Goal: Task Accomplishment & Management: Use online tool/utility

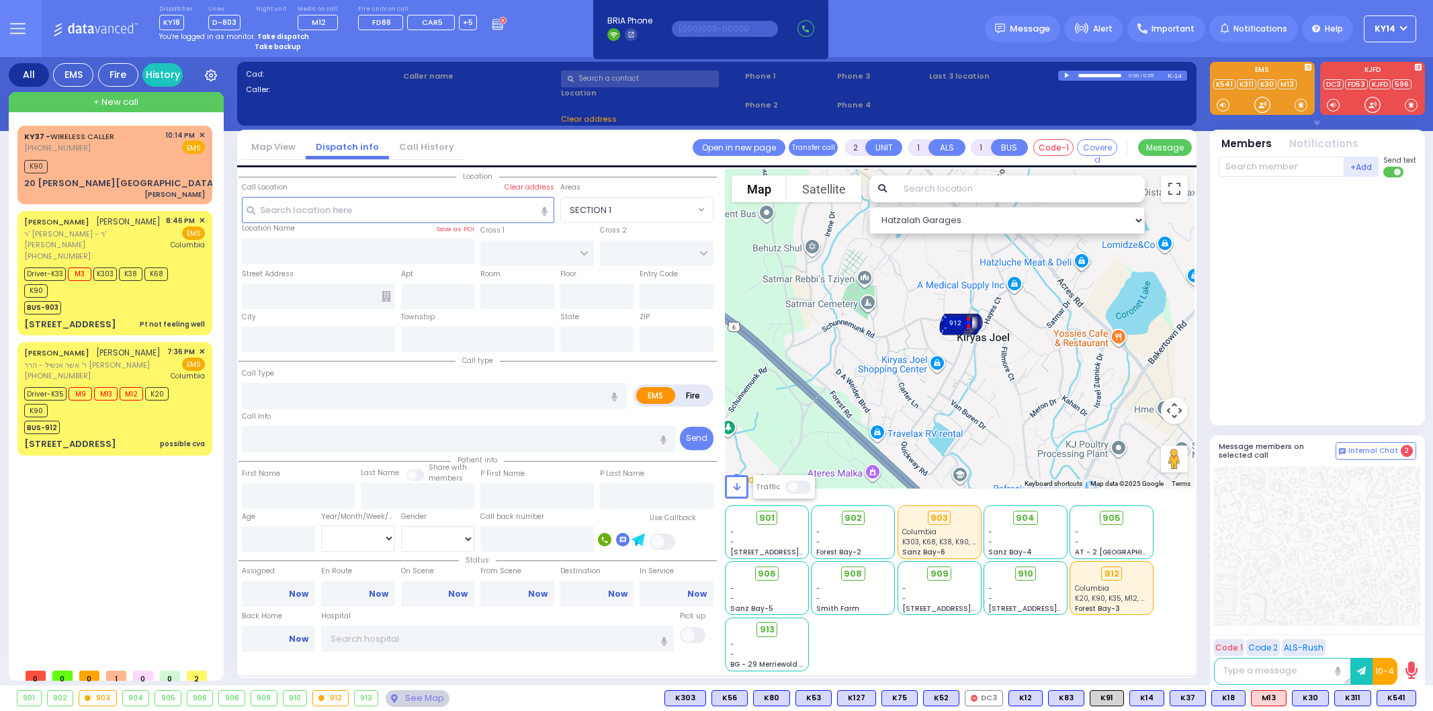
select select
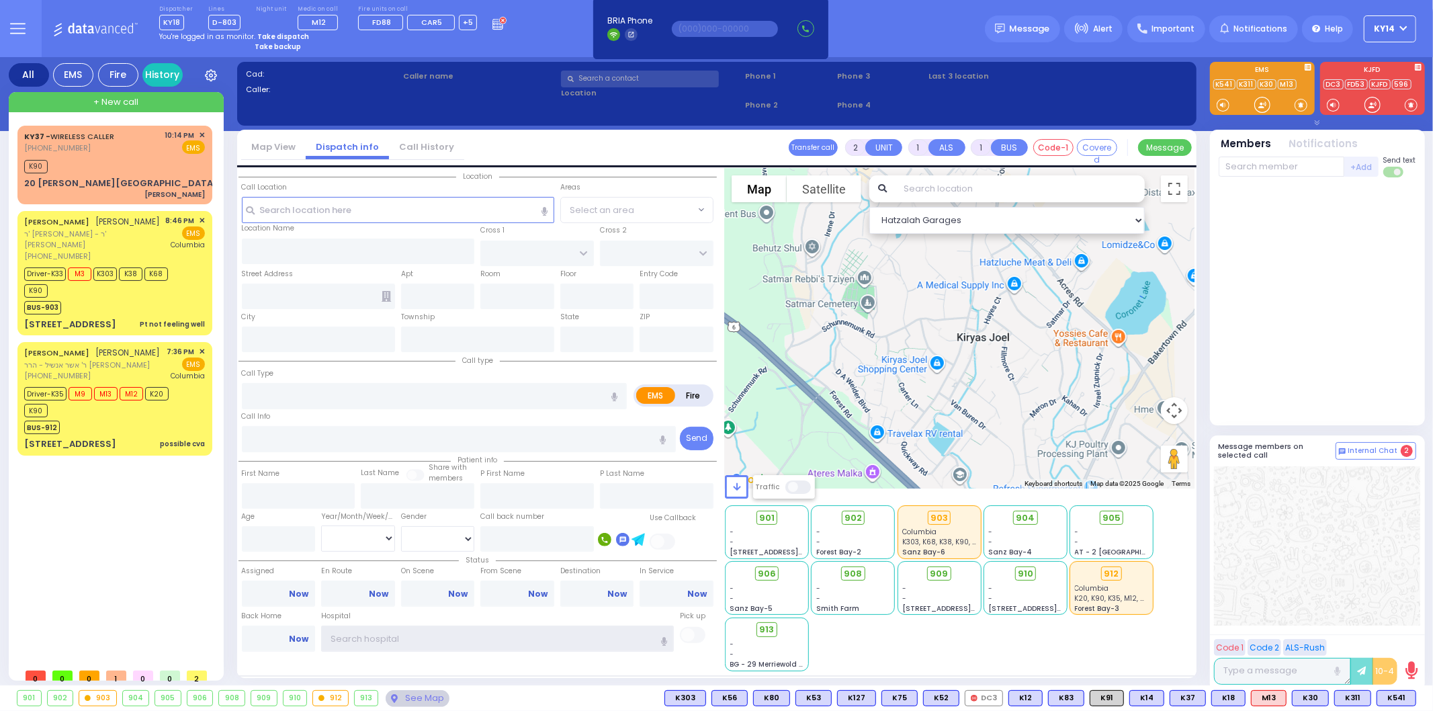
type input "ky14"
click at [282, 32] on strong "Take dispatch" at bounding box center [283, 37] width 52 height 10
select select "2"
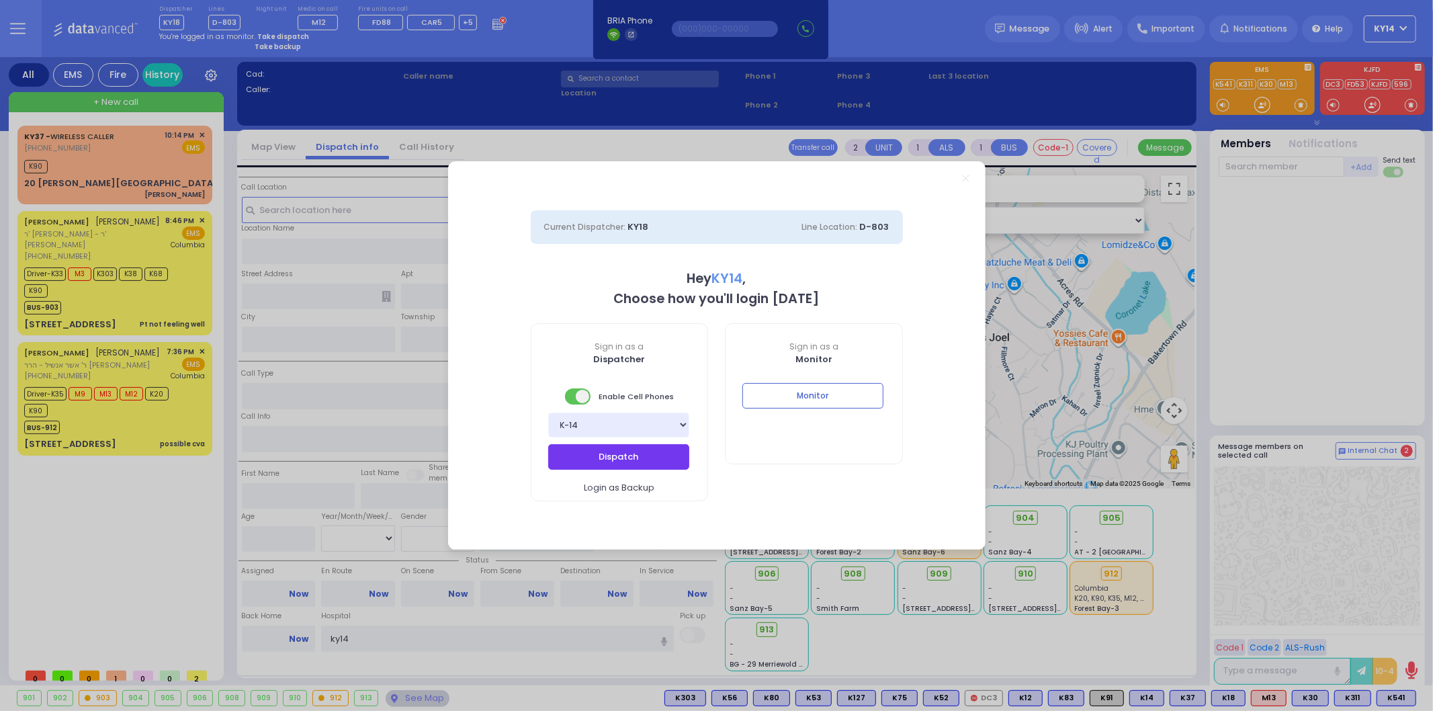
click at [609, 451] on button "Dispatch" at bounding box center [618, 457] width 141 height 26
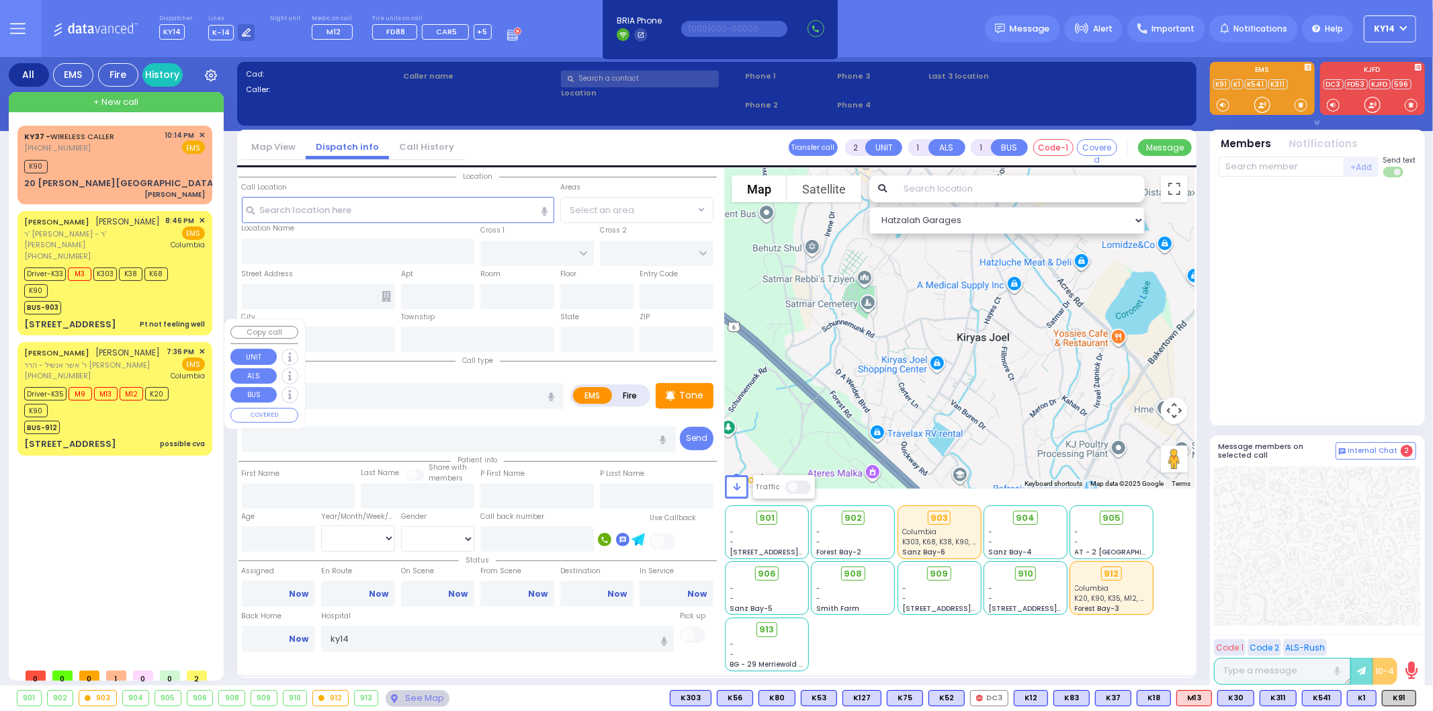
click at [157, 417] on div "BUS-912" at bounding box center [108, 425] width 168 height 17
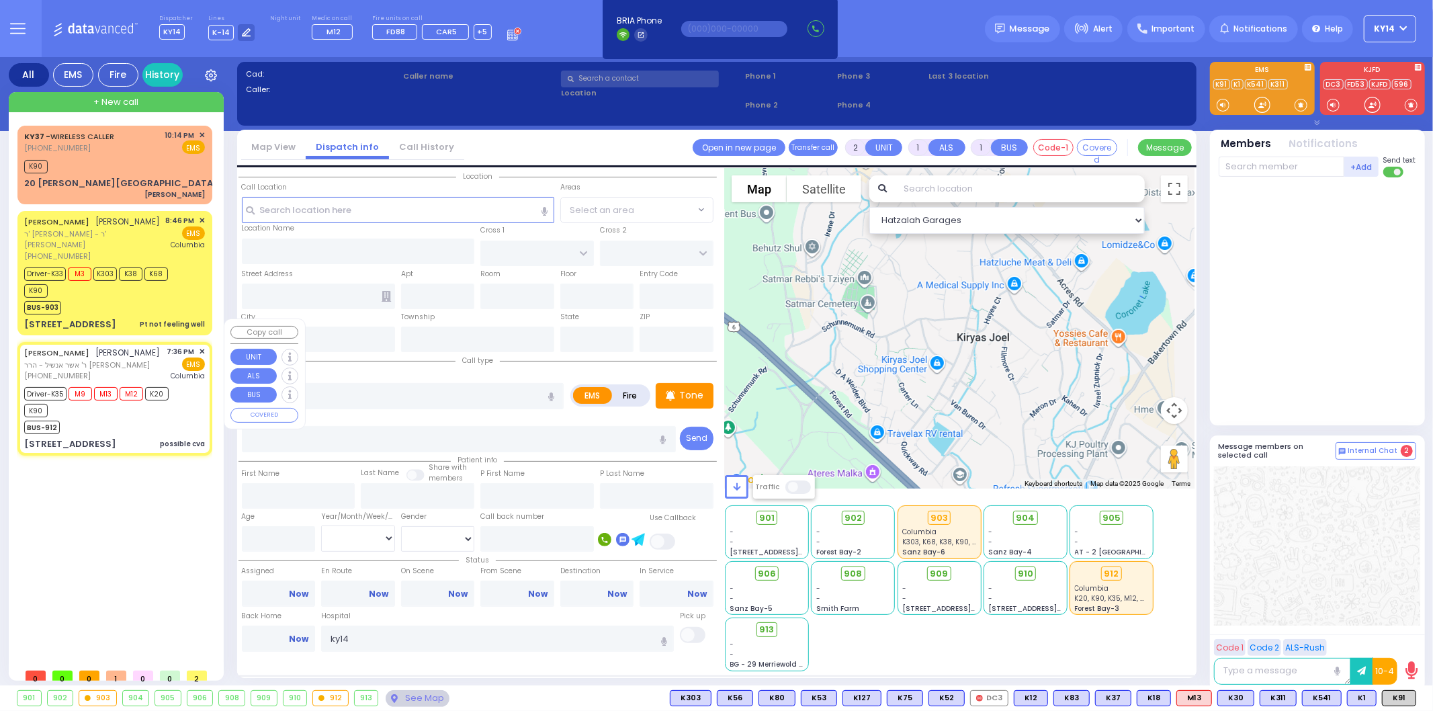
type input "6"
select select
type input "possible cva"
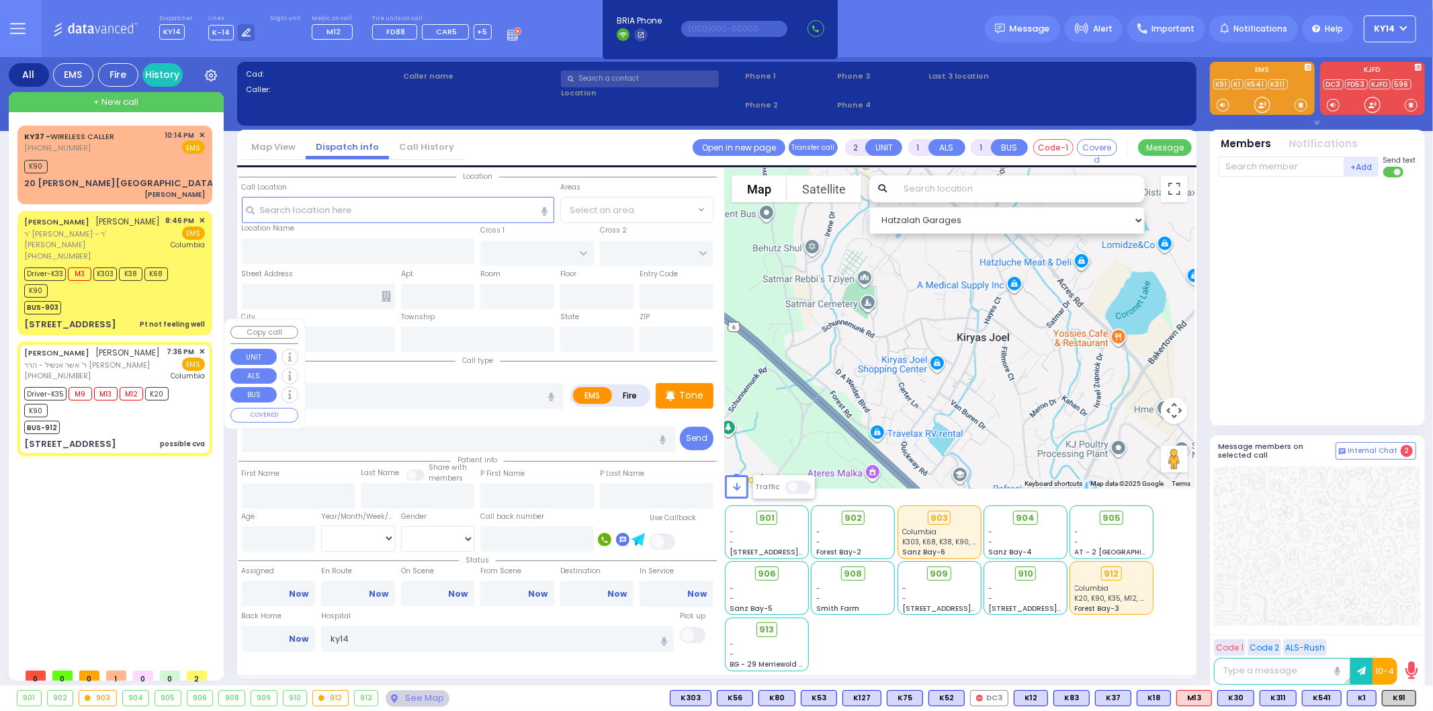
radio input "true"
type input "DUVID"
type input "LICHTENSTEIN"
type input "Yachet"
type input "Lichenstein"
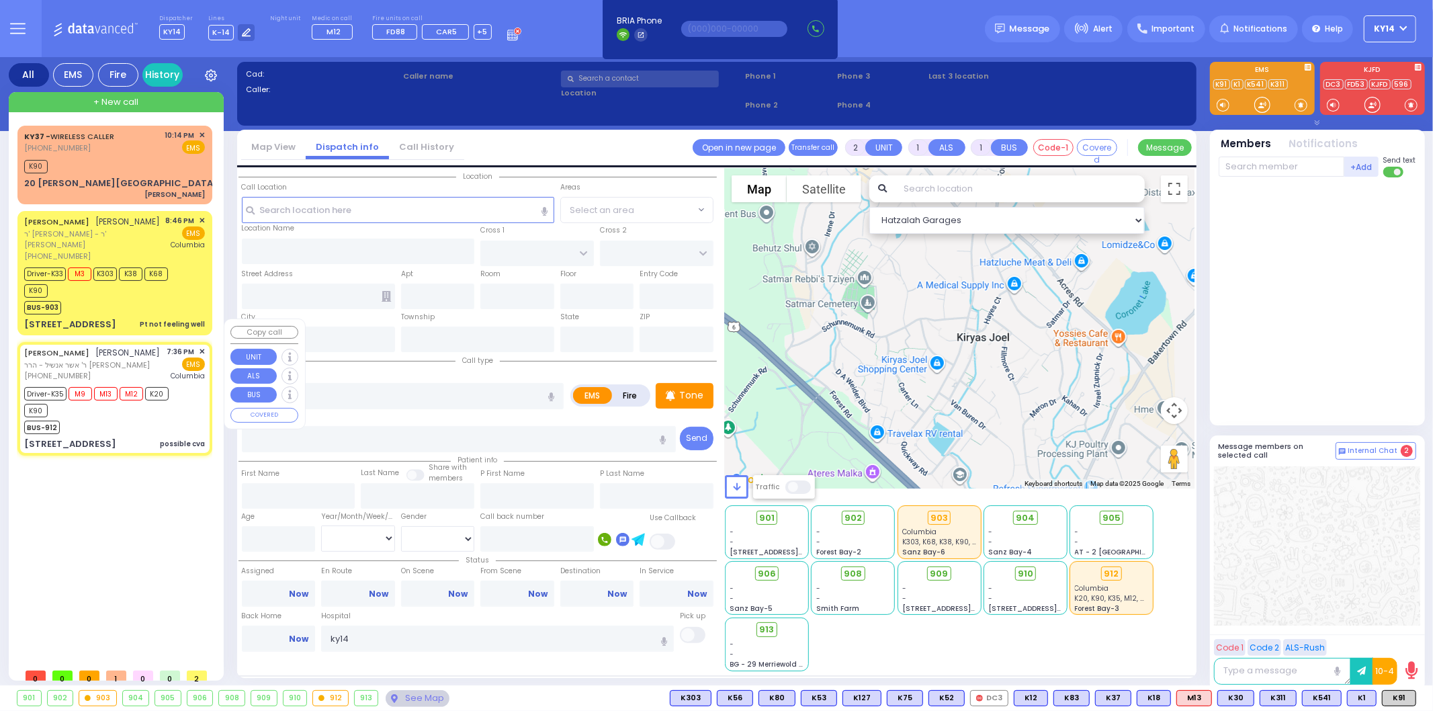
type input "76"
select select "Year"
select select "[DEMOGRAPHIC_DATA]"
type input "19:36"
type input "19:39"
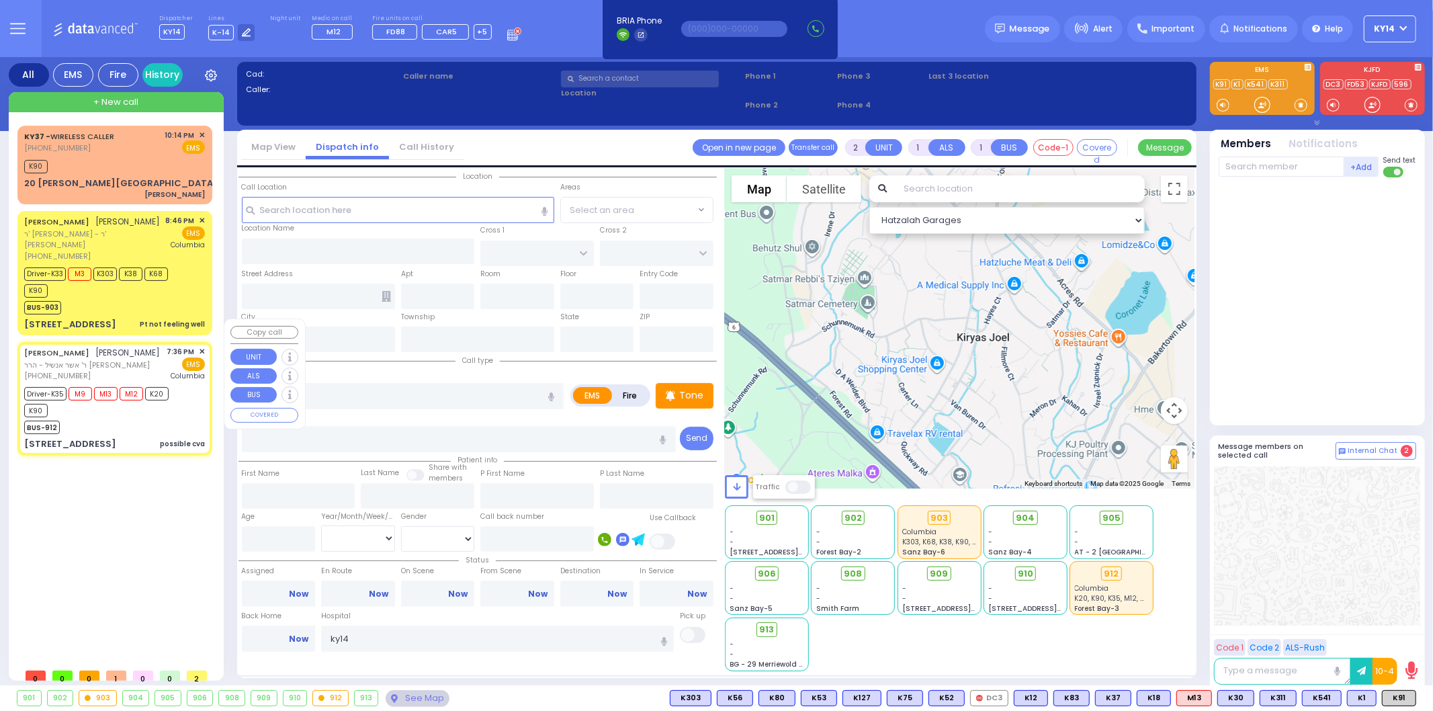
type input "19:41"
type input "20:20"
type input "New York Presbyterian Hospital- Columbia Campus"
select select "Hatzalah Garages"
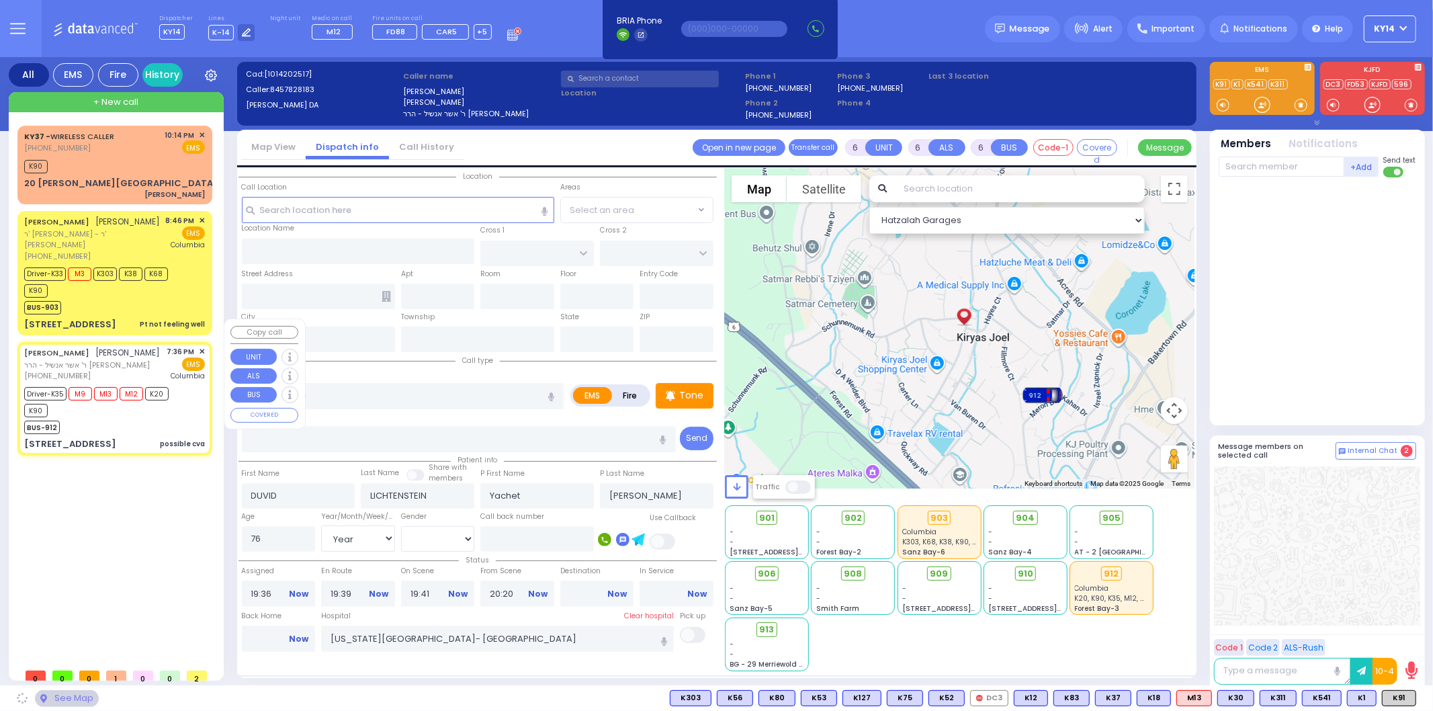
type input "SCHUNNEMUNK RD"
type input "HAYES COURT"
type input "3 SCHUNNEMUNK RD"
type input "301"
type input "Monroe"
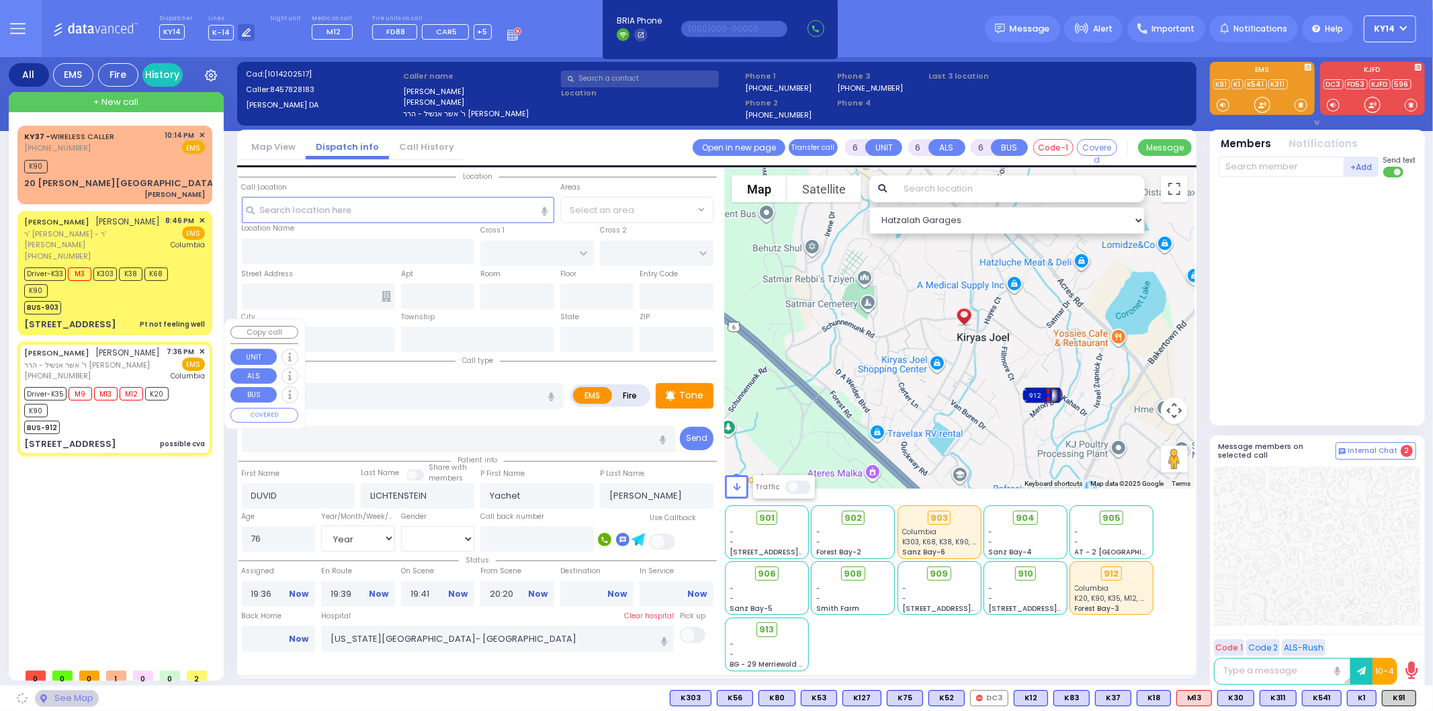
type input "New York"
type input "10950"
select select "[GEOGRAPHIC_DATA]"
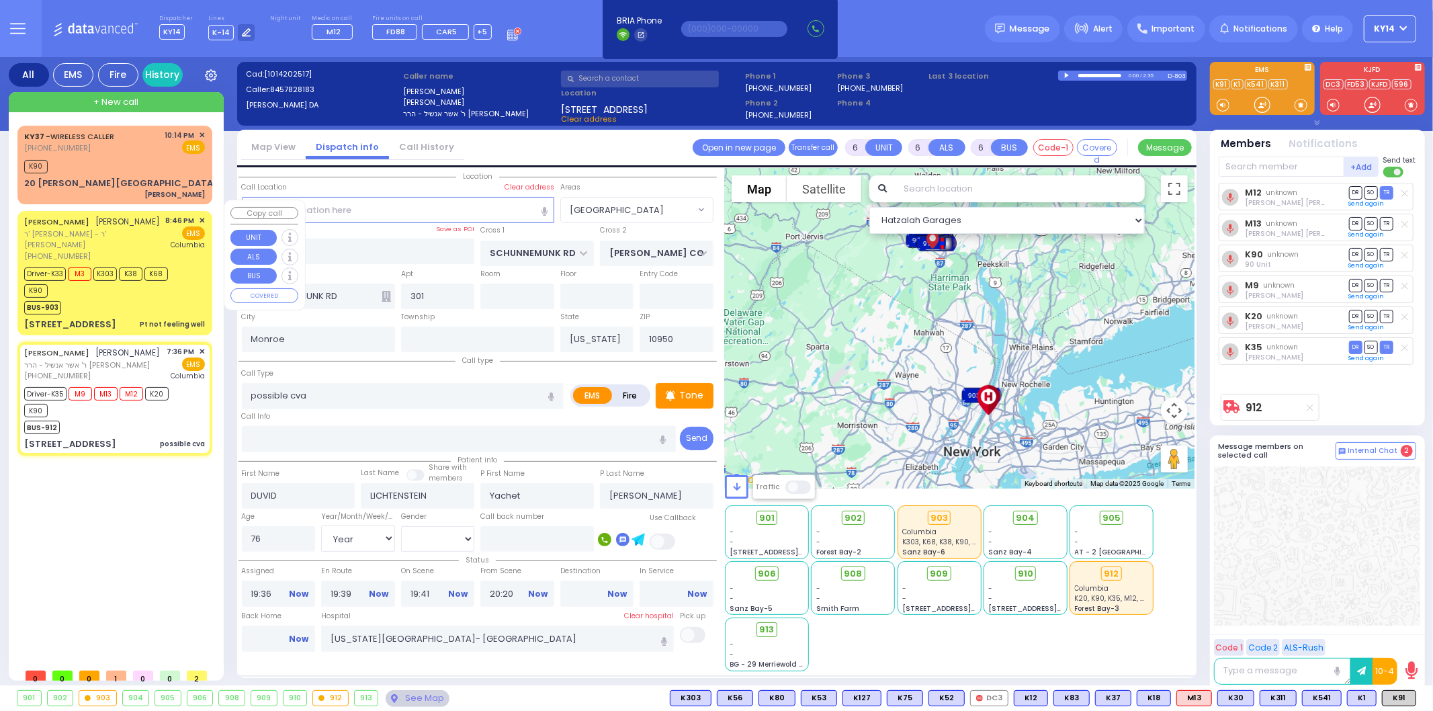
click at [136, 270] on div "Driver-K33 M3 K303 K38 K68 K90" at bounding box center [108, 281] width 168 height 34
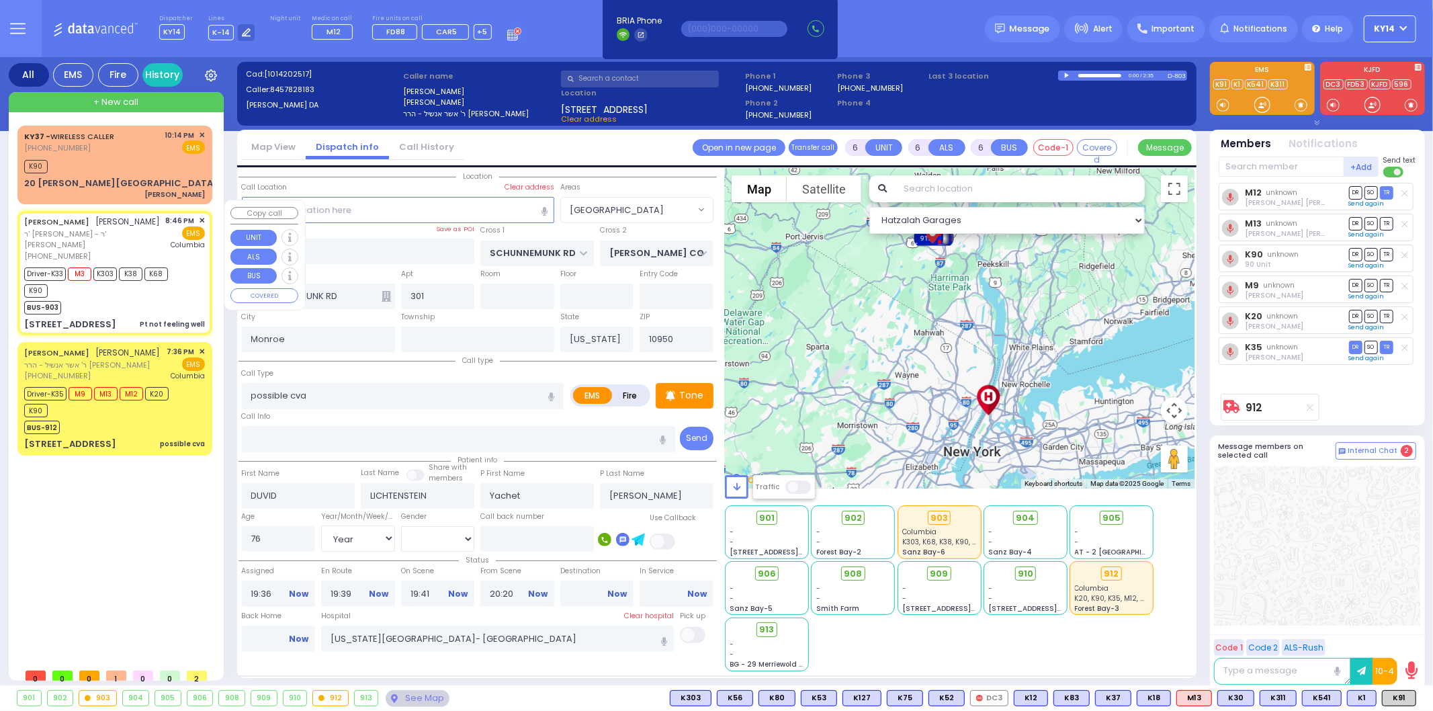
select select
type input "Pt not feeling well"
radio input "true"
type input "MOSHE"
type input "FRIEDMAN"
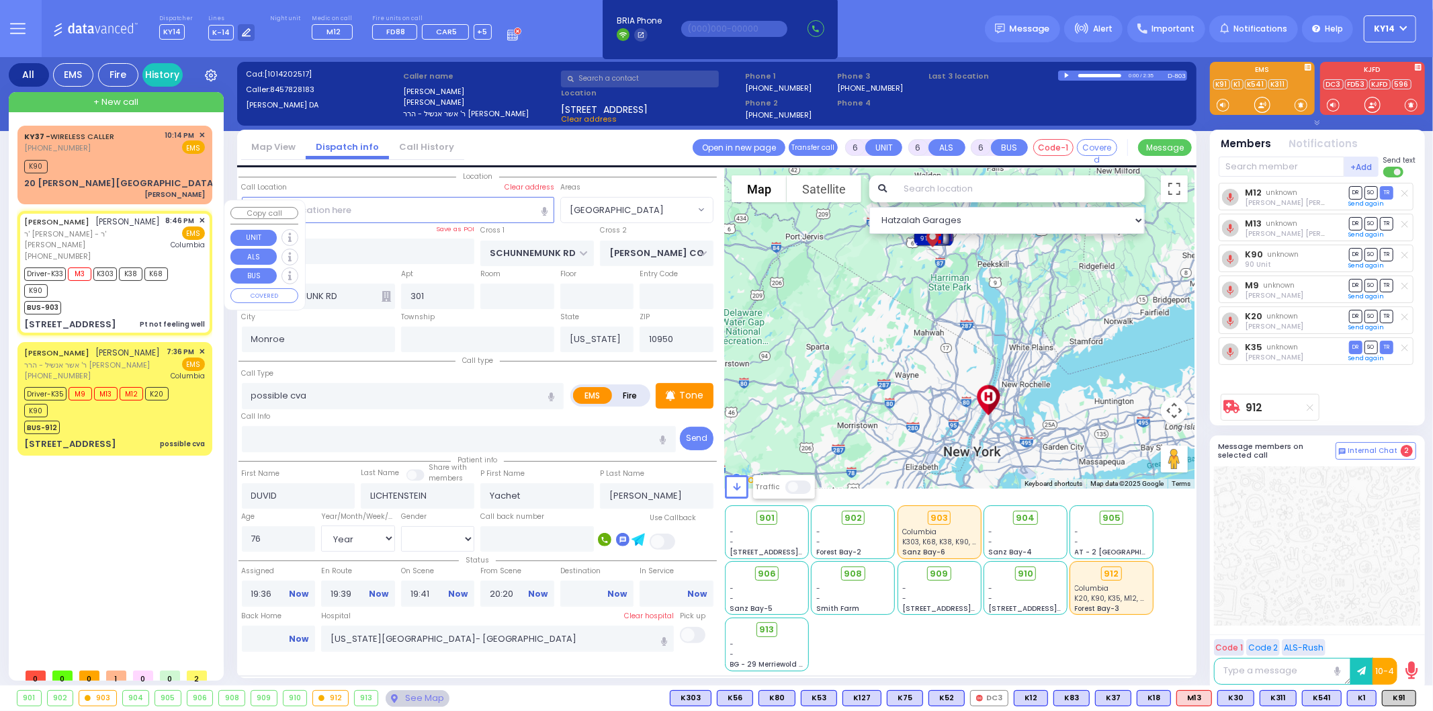
type input "MOSES"
type input "FRIEDMAN"
type input "82"
select select "Year"
select select "[DEMOGRAPHIC_DATA]"
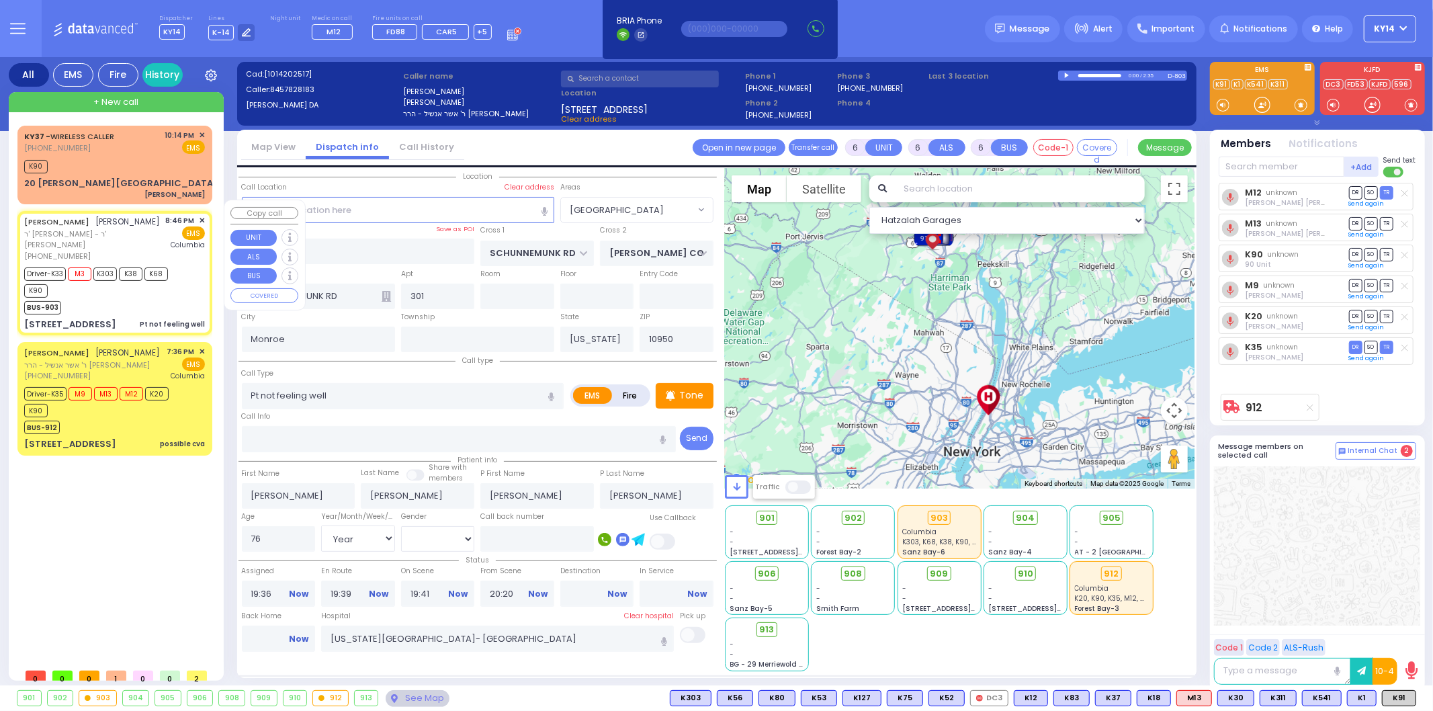
type input "20:46"
type input "20:47"
type input "20:49"
type input "21:04"
type input "21:52"
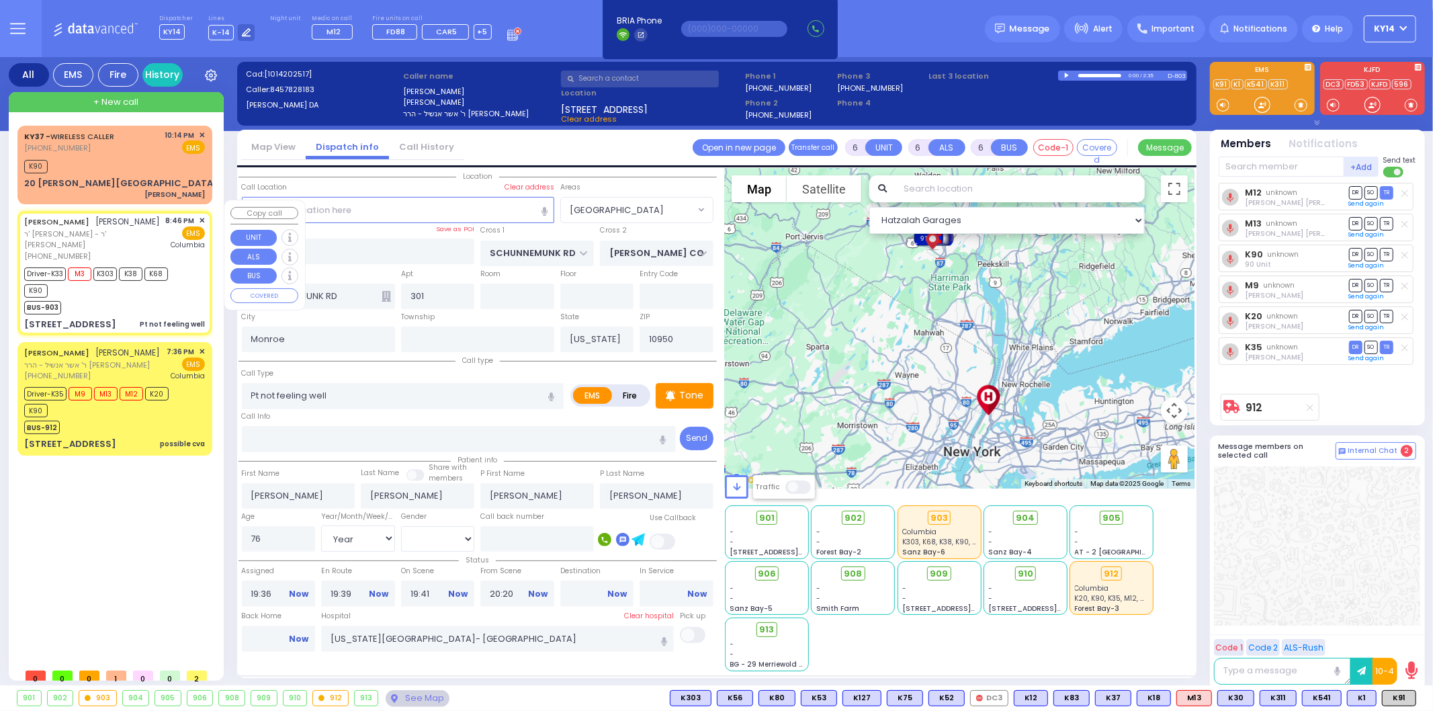
type input "21:58"
select select "Hatzalah Garages"
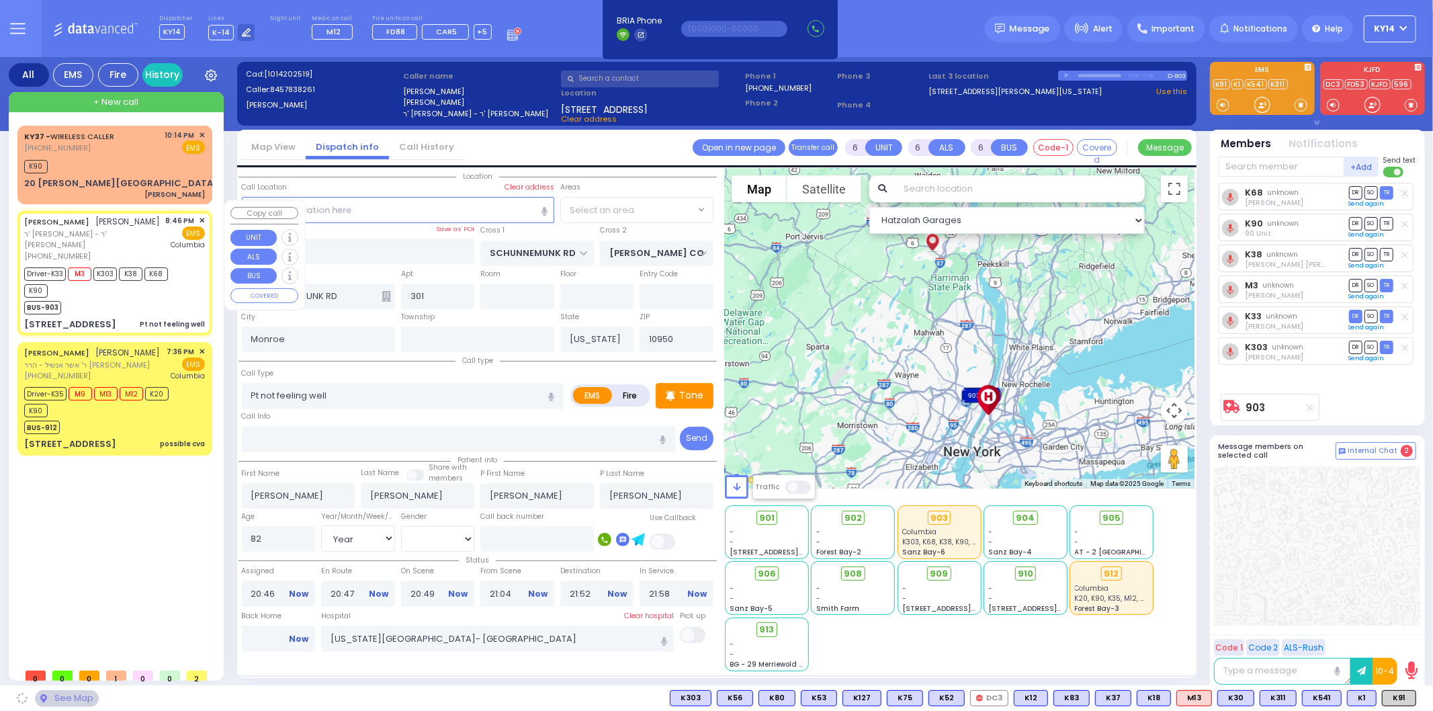
type input "APTA WAY"
type input "VAN BUREN DR"
type input "28 QUICKWAY RD"
type input "103"
type input "Kiryas Joel"
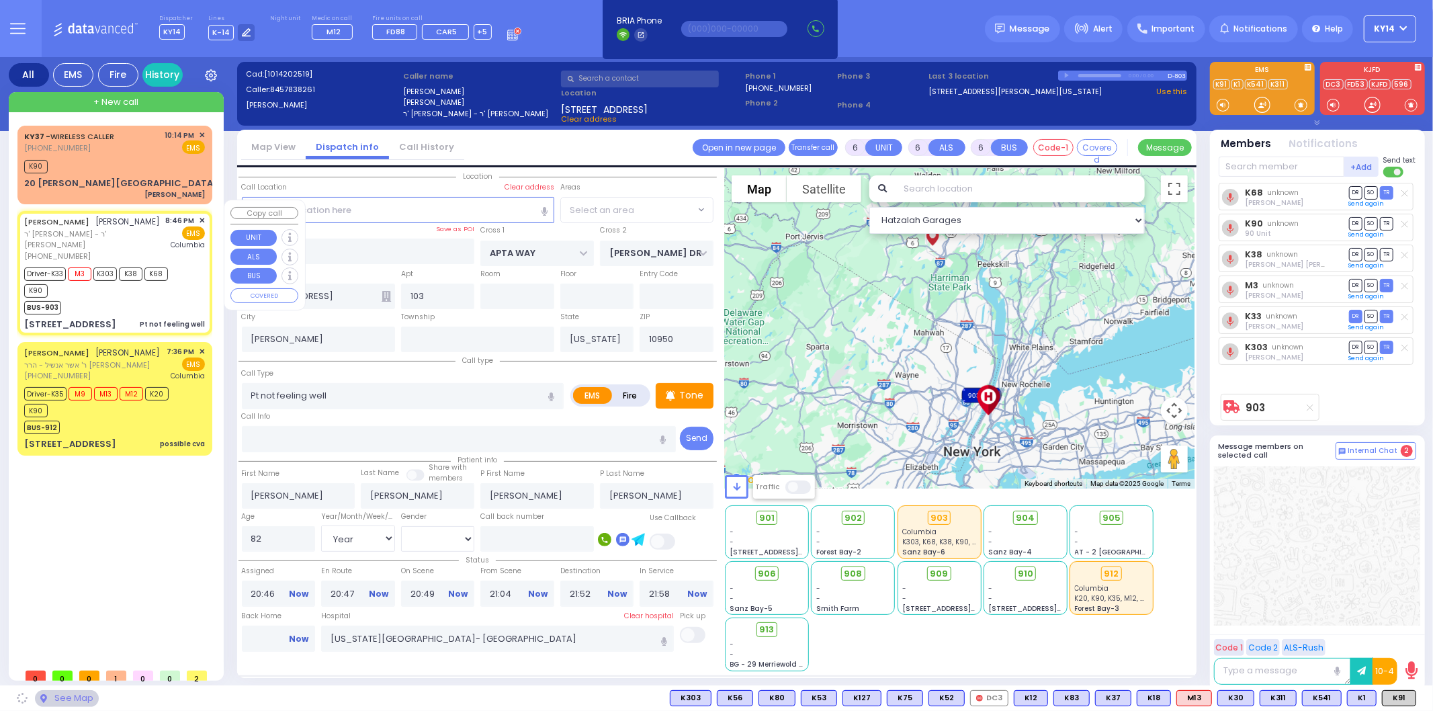
select select "SECTION 1"
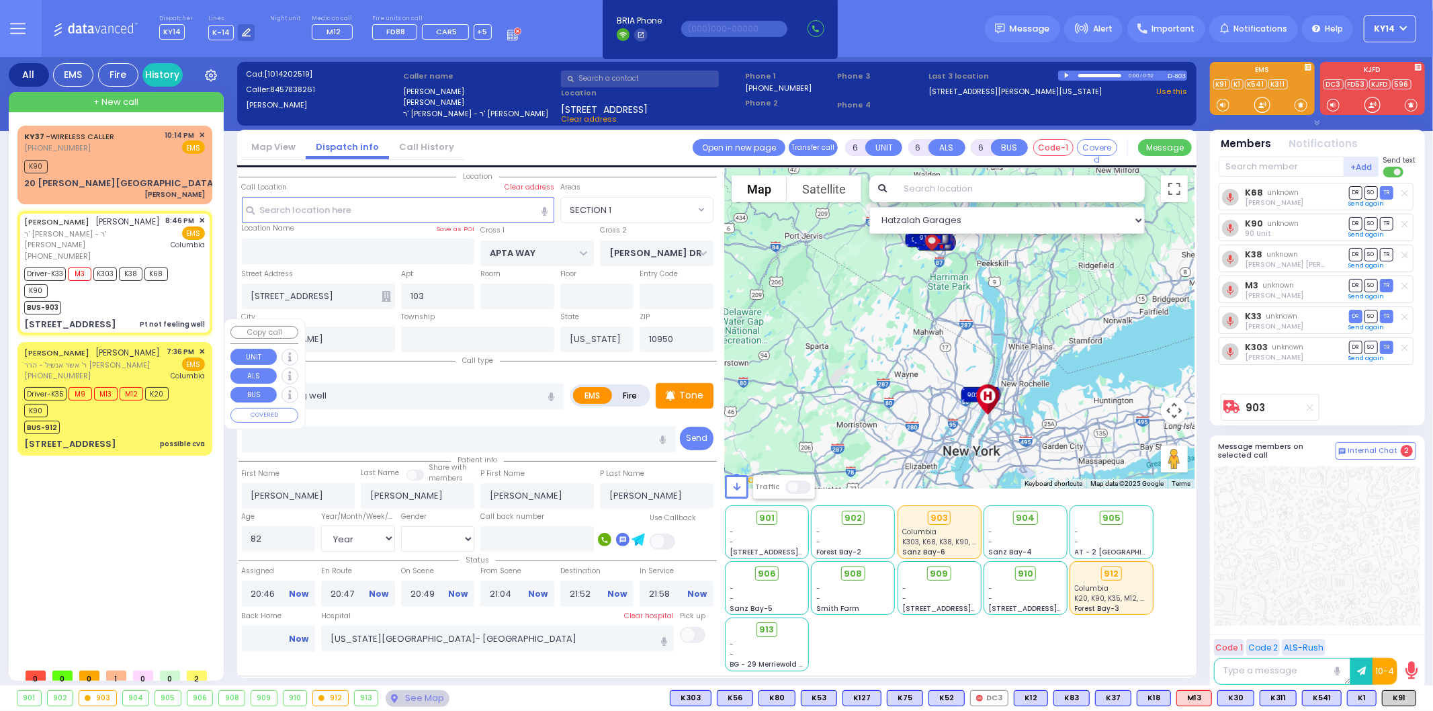
click at [124, 370] on div "[PHONE_NUMBER]" at bounding box center [92, 375] width 136 height 11
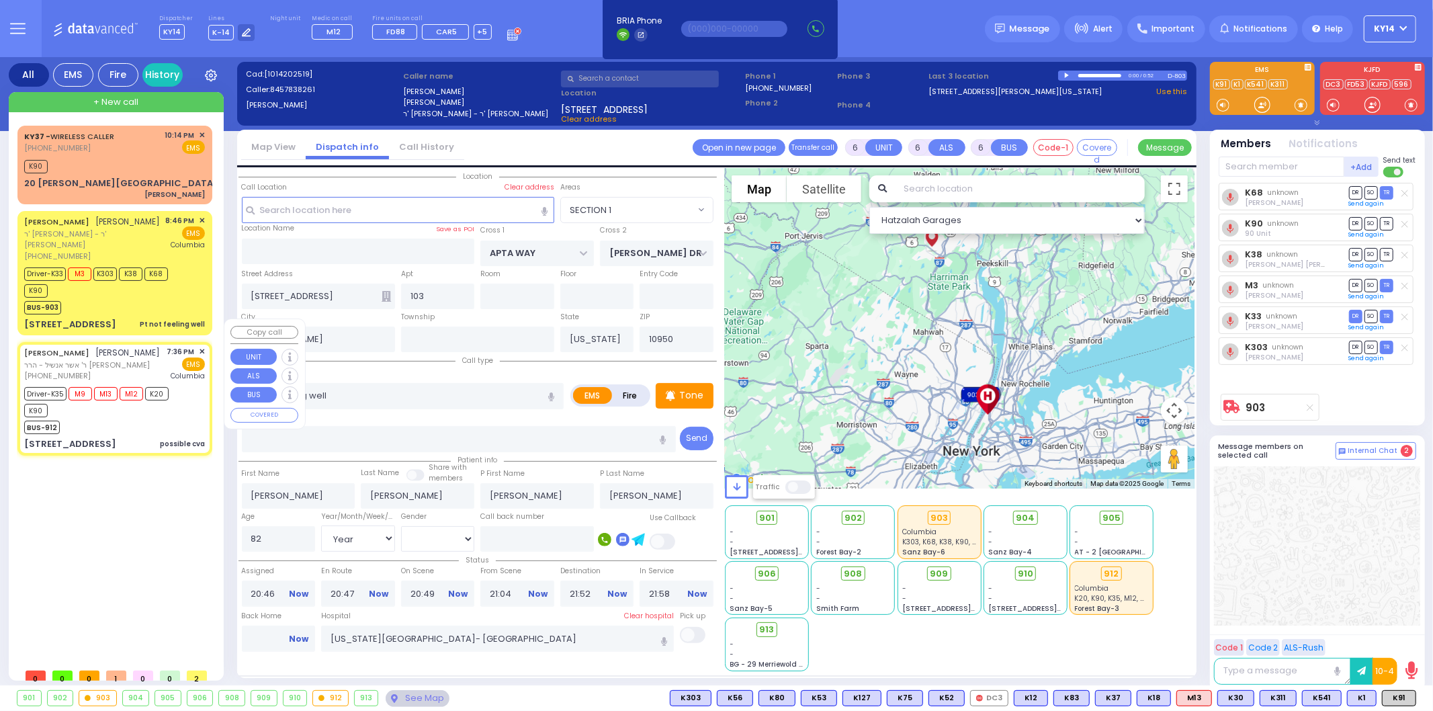
select select
type input "possible cva"
radio input "true"
type input "DUVID"
type input "LICHTENSTEIN"
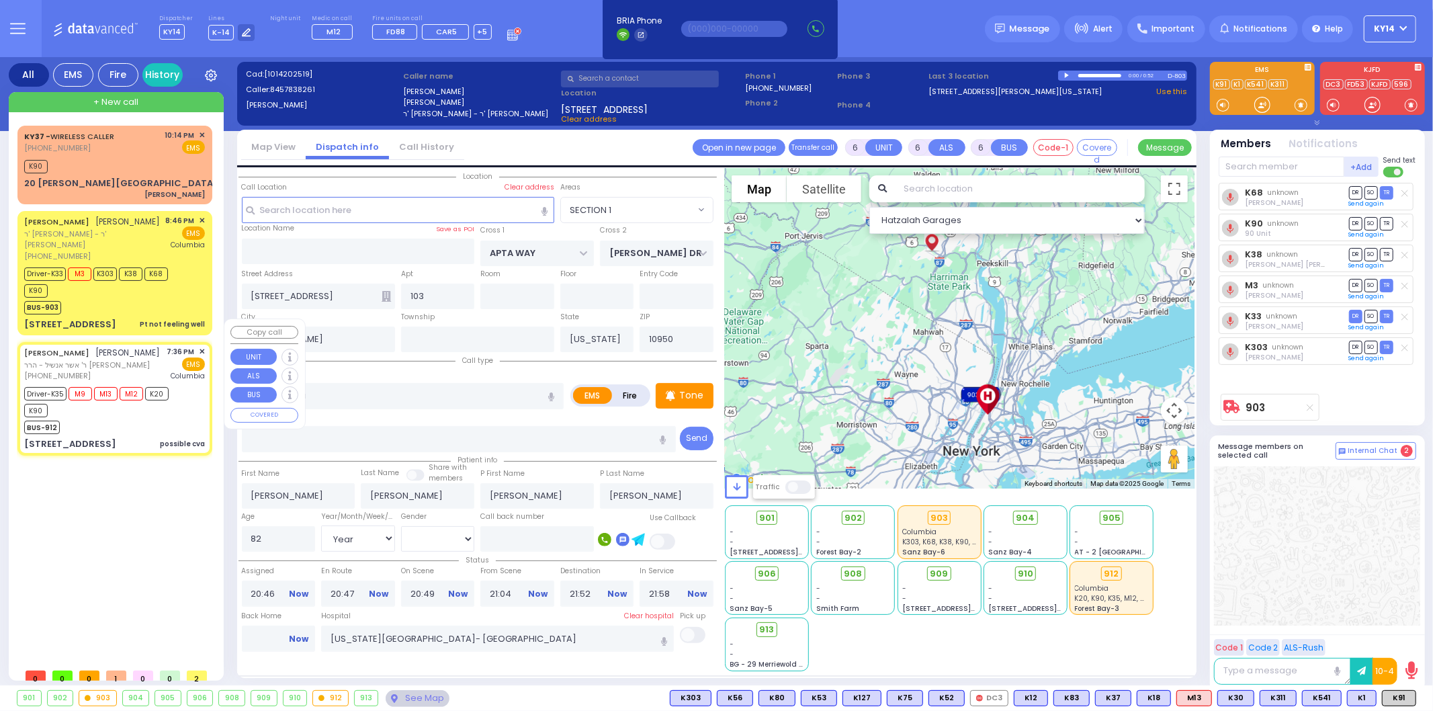
type input "Yachet"
type input "Lichenstein"
type input "76"
select select "Year"
select select "[DEMOGRAPHIC_DATA]"
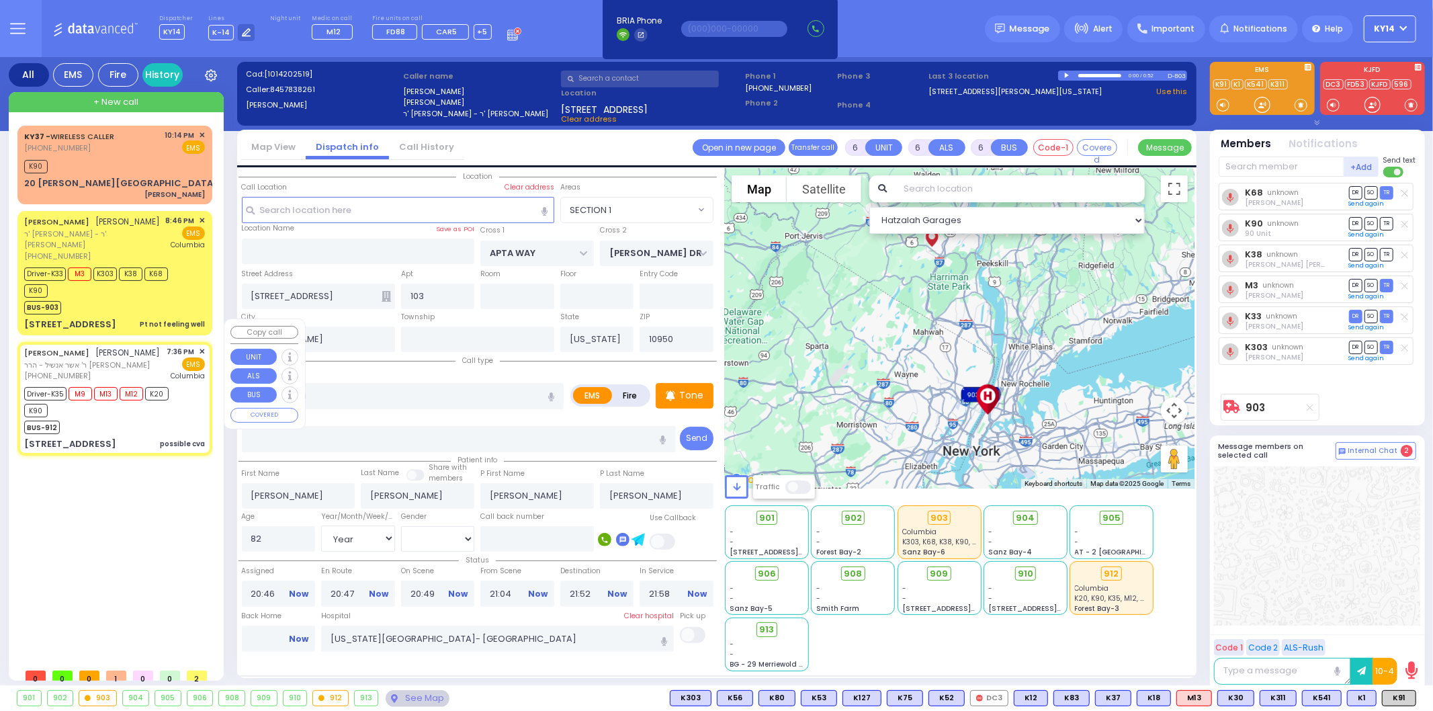
type input "19:36"
type input "19:39"
type input "19:41"
type input "20:20"
select select "Hatzalah Garages"
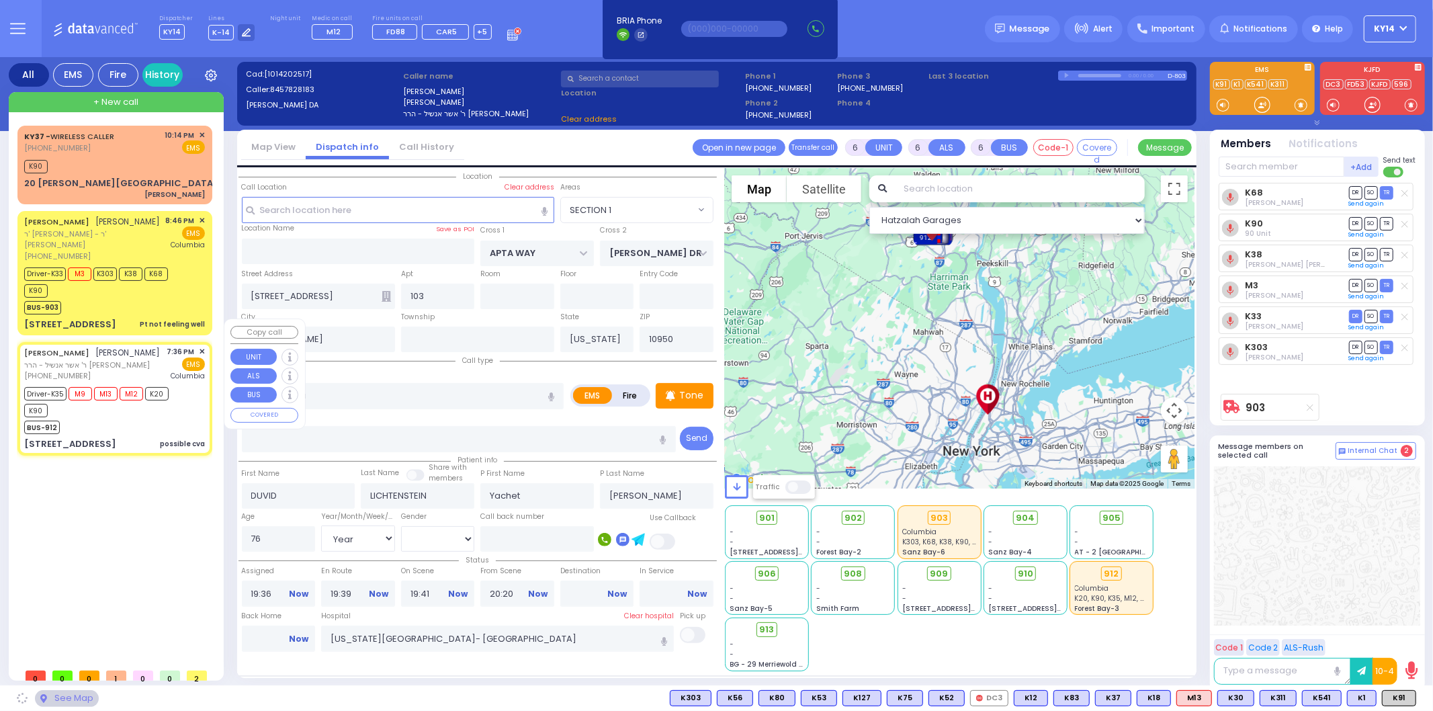
type input "SCHUNNEMUNK RD"
type input "HAYES COURT"
type input "3 SCHUNNEMUNK RD"
type input "301"
type input "Monroe"
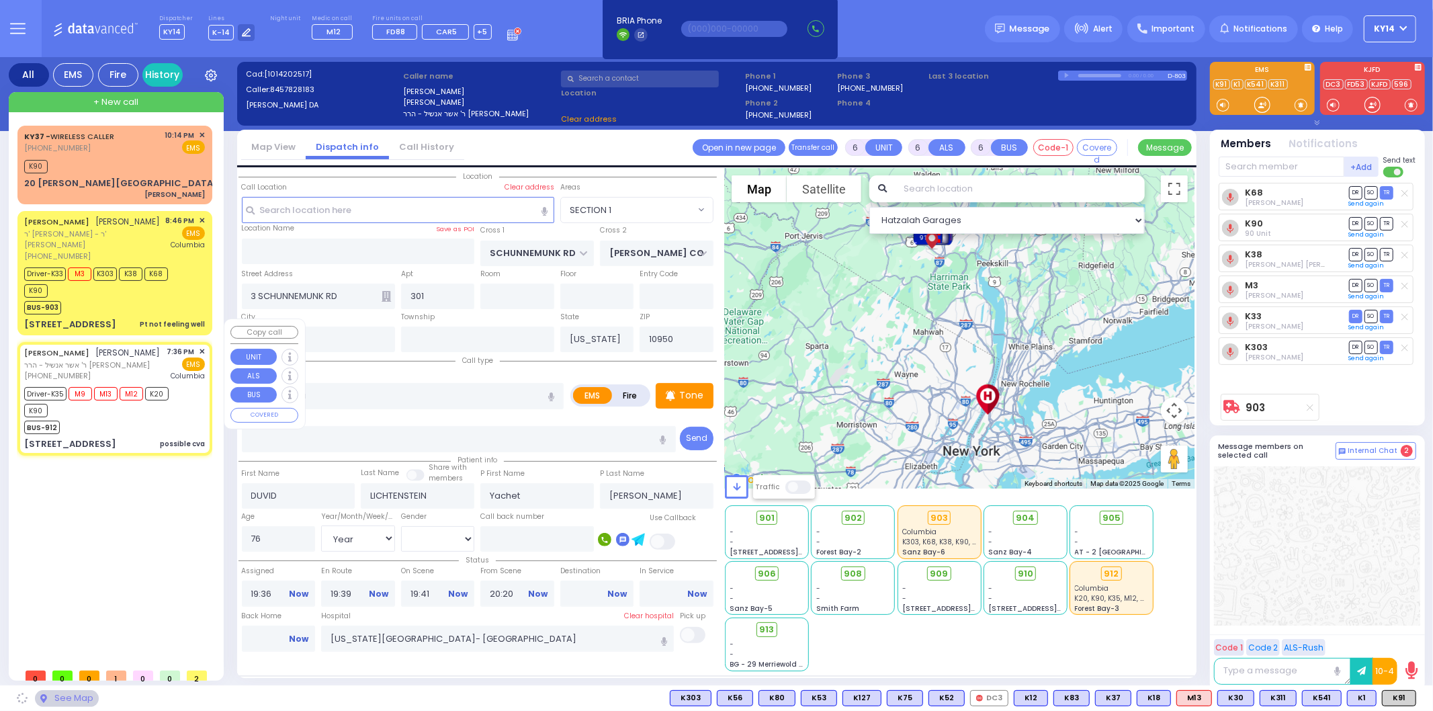
select select "[GEOGRAPHIC_DATA]"
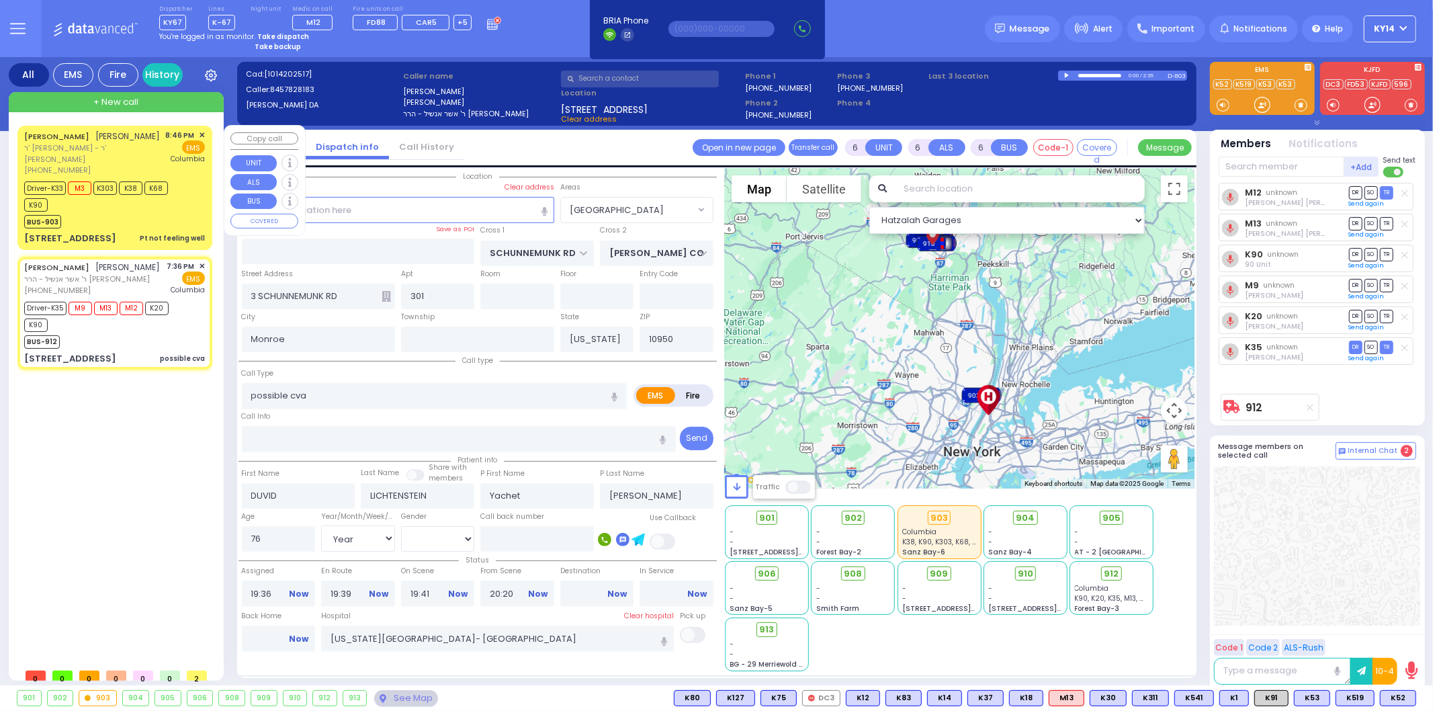
select select
radio input "true"
select select
select select "Hatzalah Garages"
